Goal: Information Seeking & Learning: Learn about a topic

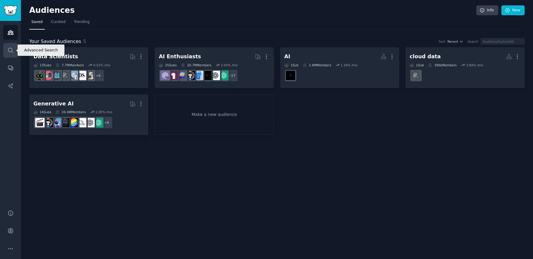
click at [14, 53] on link "Search" at bounding box center [10, 50] width 15 height 15
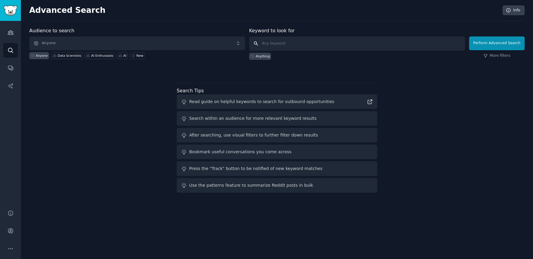
click at [267, 44] on input "text" at bounding box center [357, 43] width 216 height 14
click at [513, 12] on link "Info" at bounding box center [513, 10] width 22 height 10
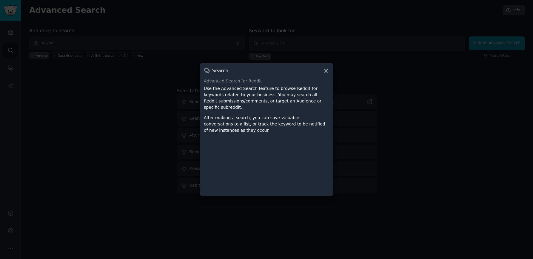
click at [326, 73] on icon at bounding box center [326, 70] width 6 height 6
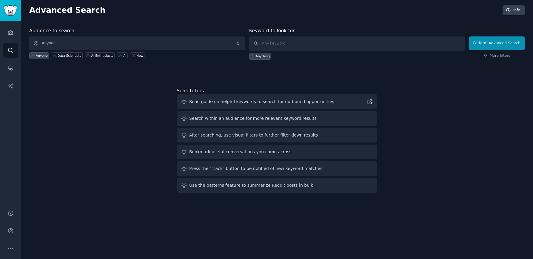
click at [268, 189] on div "Use the patterns feature to summarize Reddit posts in bulk" at bounding box center [277, 185] width 201 height 15
click at [267, 188] on div "Use the patterns feature to summarize Reddit posts in bulk" at bounding box center [251, 185] width 124 height 6
click at [371, 102] on icon at bounding box center [370, 102] width 4 height 4
click at [275, 42] on input "text" at bounding box center [357, 43] width 216 height 14
type input "AI accelerator"
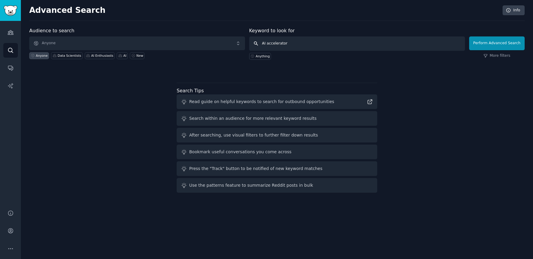
click button "Perform Advanced Search" at bounding box center [496, 43] width 55 height 14
click at [15, 36] on link "Audiences" at bounding box center [10, 32] width 15 height 15
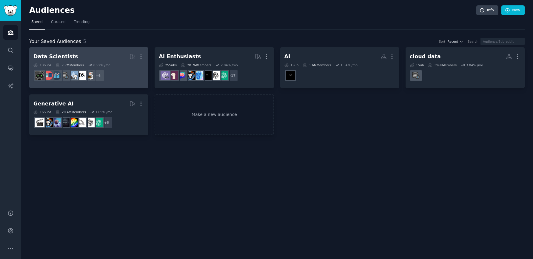
click at [90, 55] on h2 "Data Scientists More" at bounding box center [88, 56] width 111 height 10
